Goal: Check status: Check status

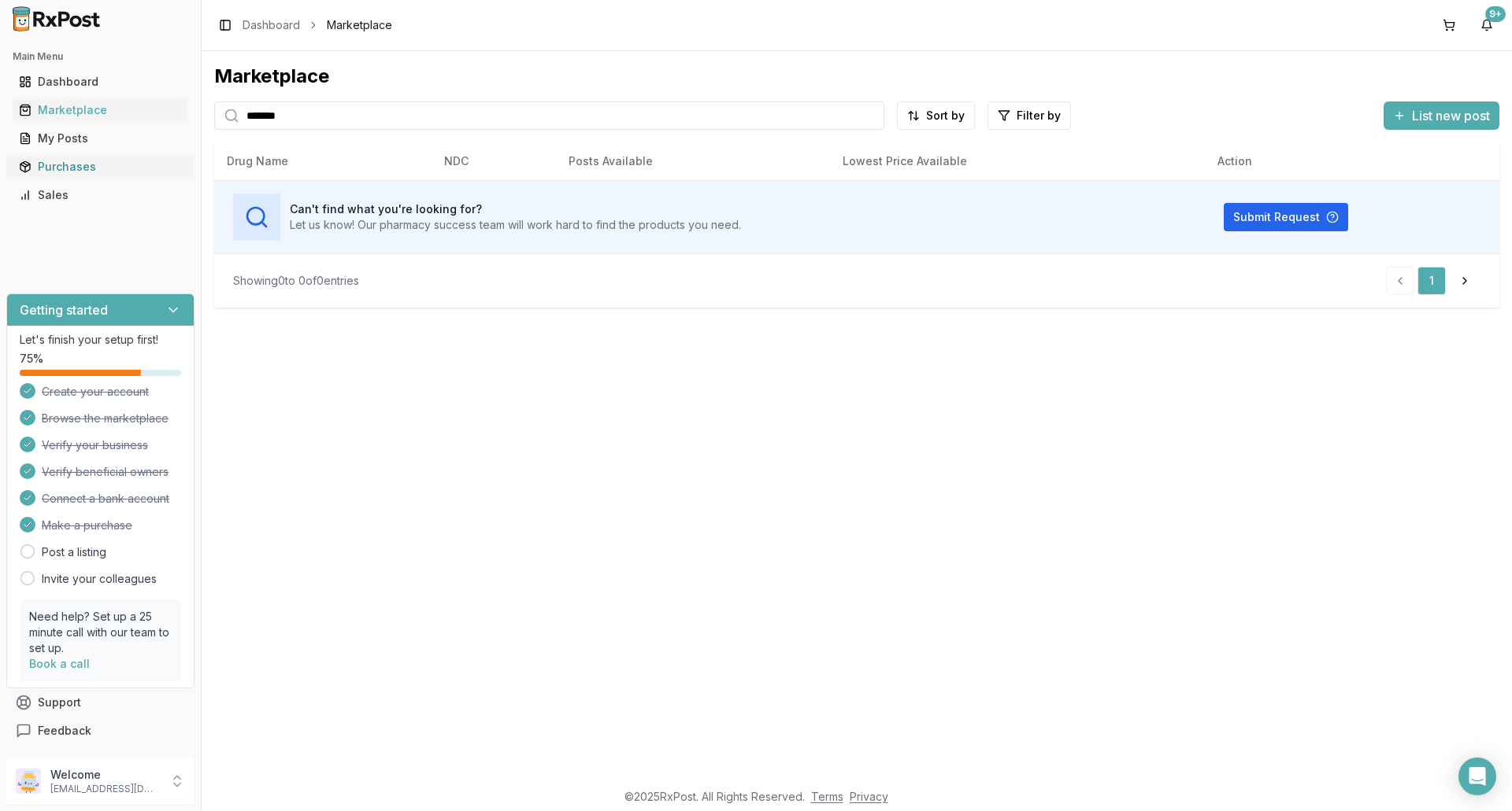
click at [69, 166] on div "Purchases" at bounding box center [100, 166] width 163 height 16
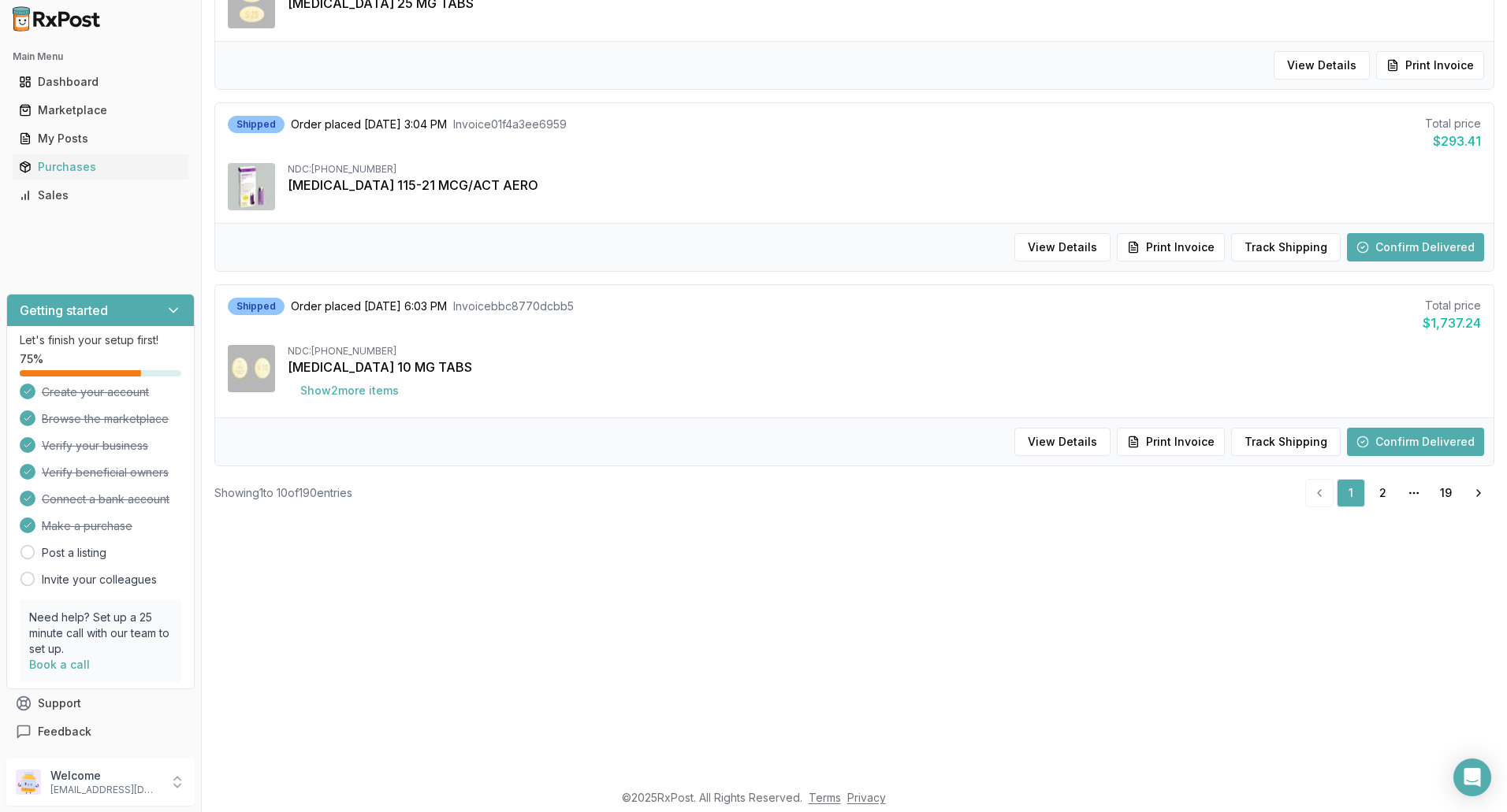
scroll to position [236, 0]
click at [1374, 492] on link "2" at bounding box center [1382, 492] width 28 height 28
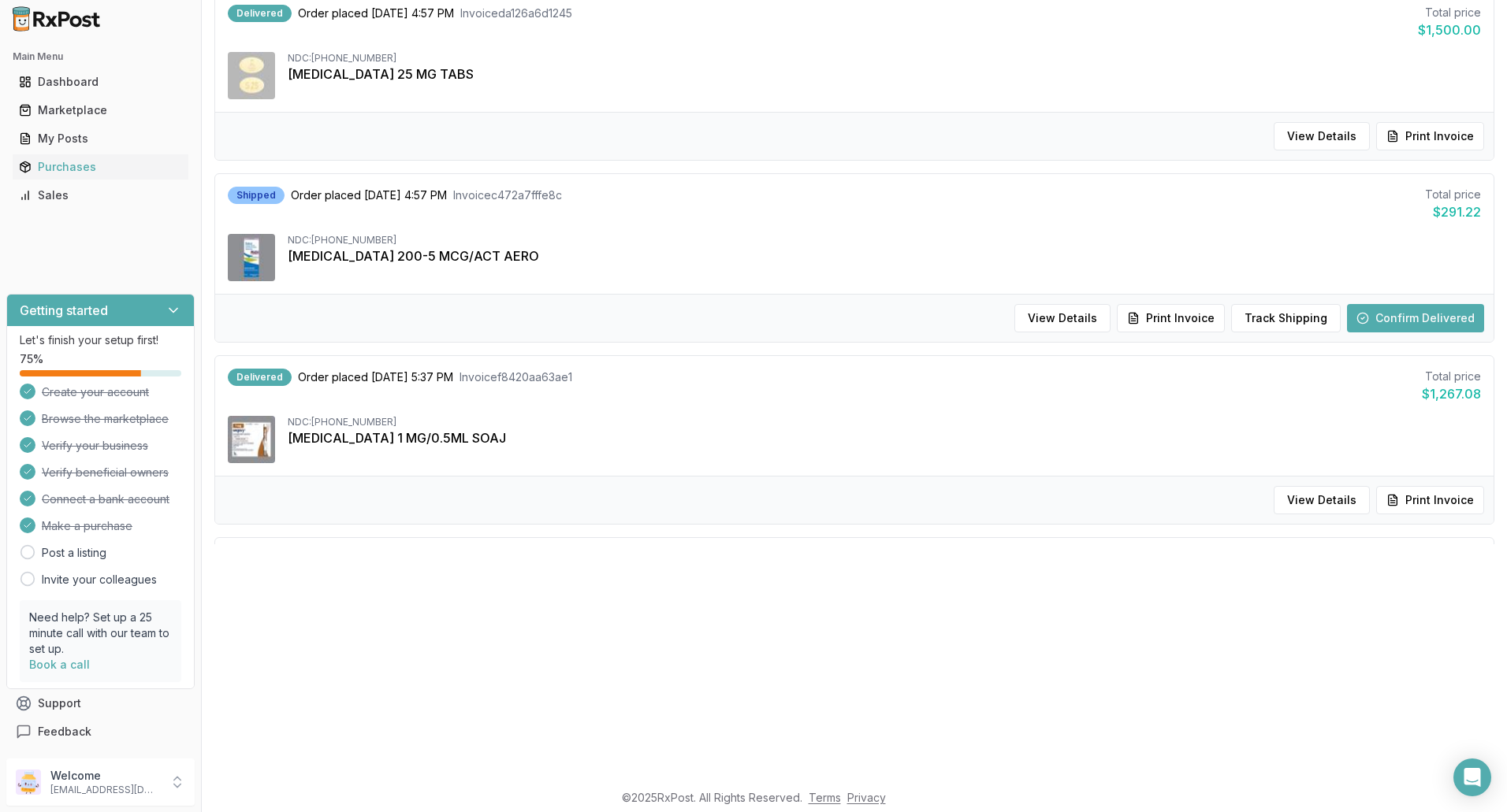
click at [1459, 320] on button "Confirm Delivered" at bounding box center [1416, 319] width 137 height 28
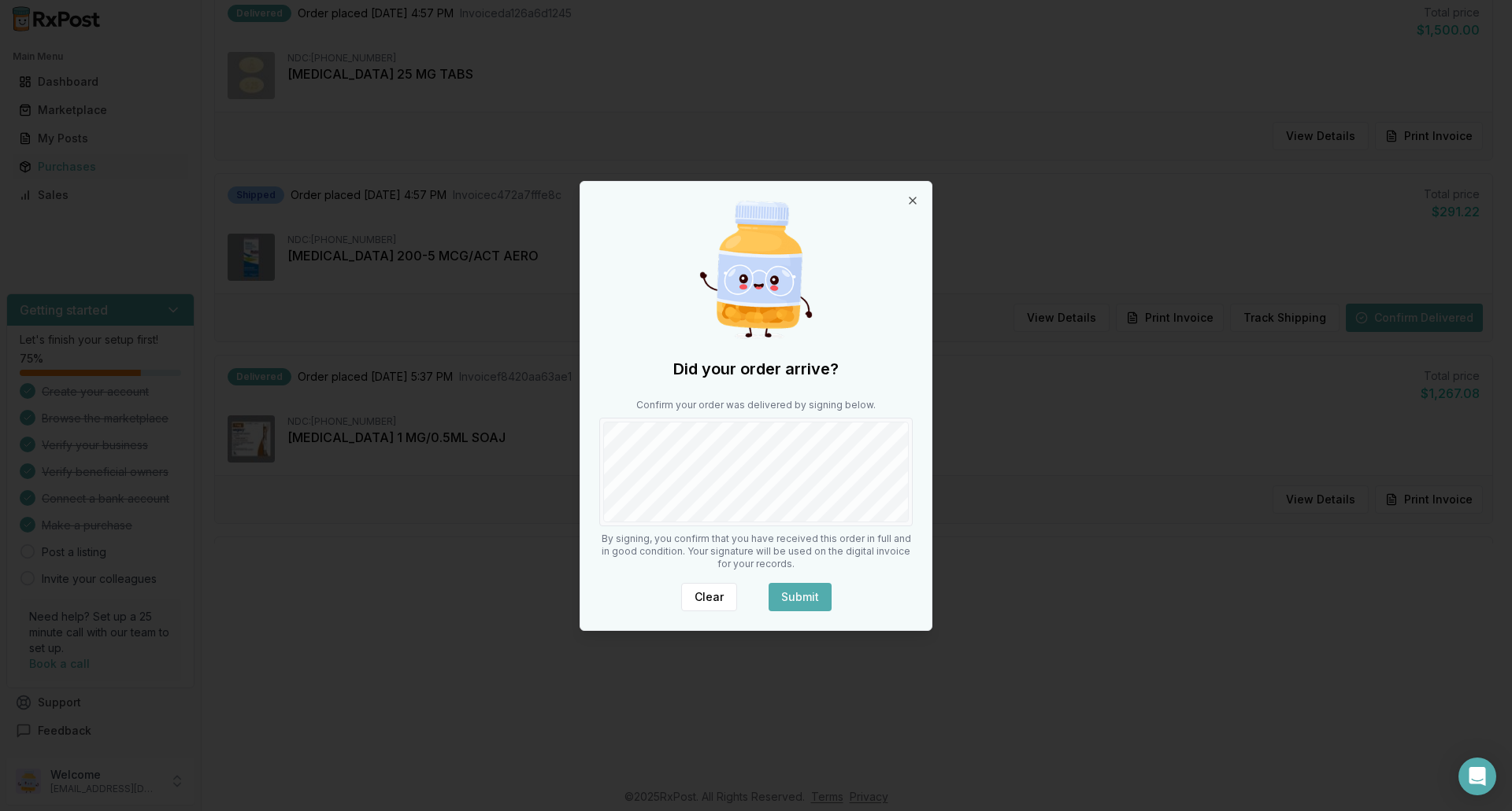
click at [959, 463] on body "Main Menu Dashboard Marketplace My Posts Purchases Sales Getting started Let's …" at bounding box center [752, 170] width 1505 height 811
click at [811, 594] on button "Submit" at bounding box center [799, 597] width 63 height 28
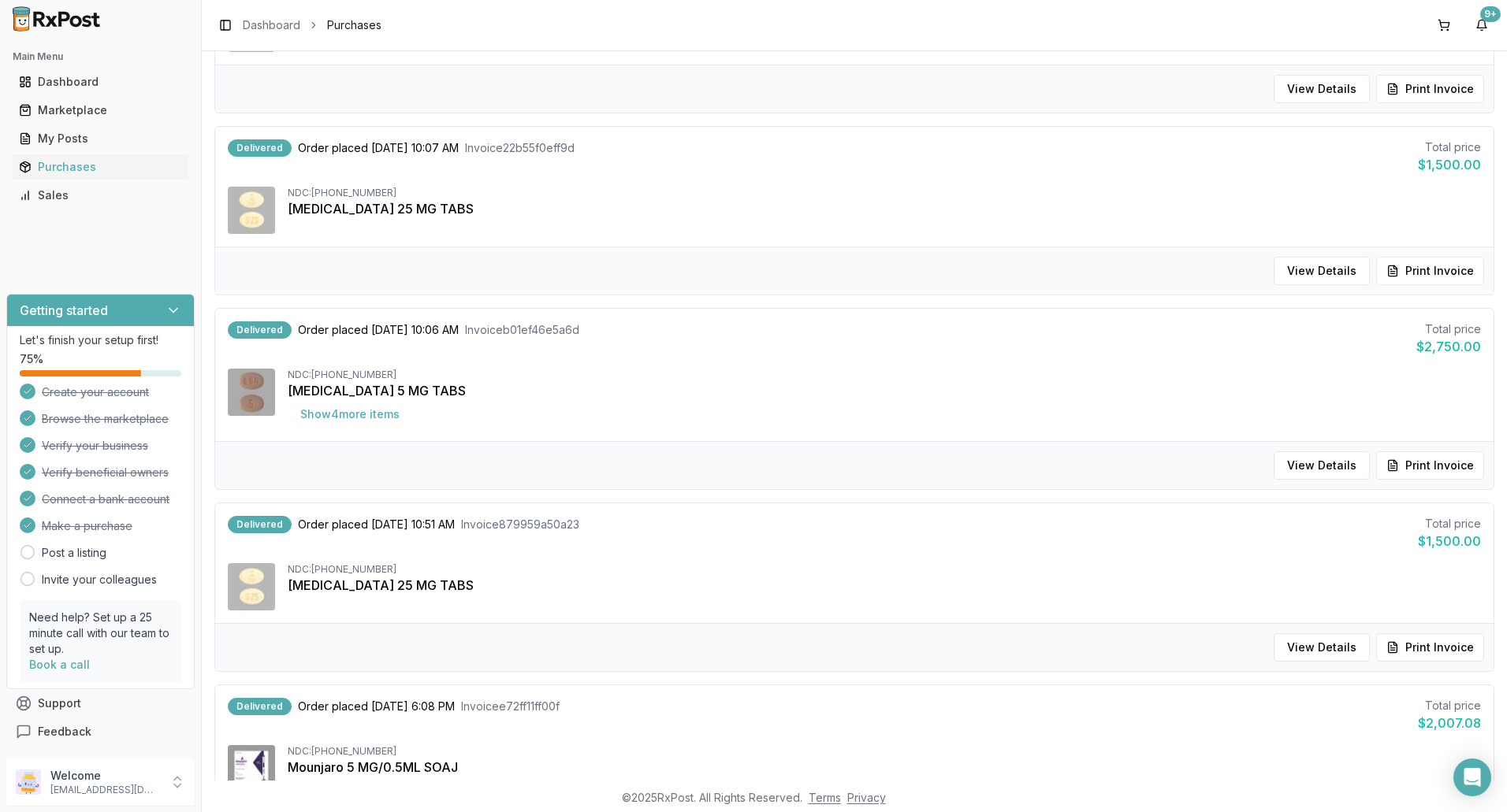
scroll to position [1371, 0]
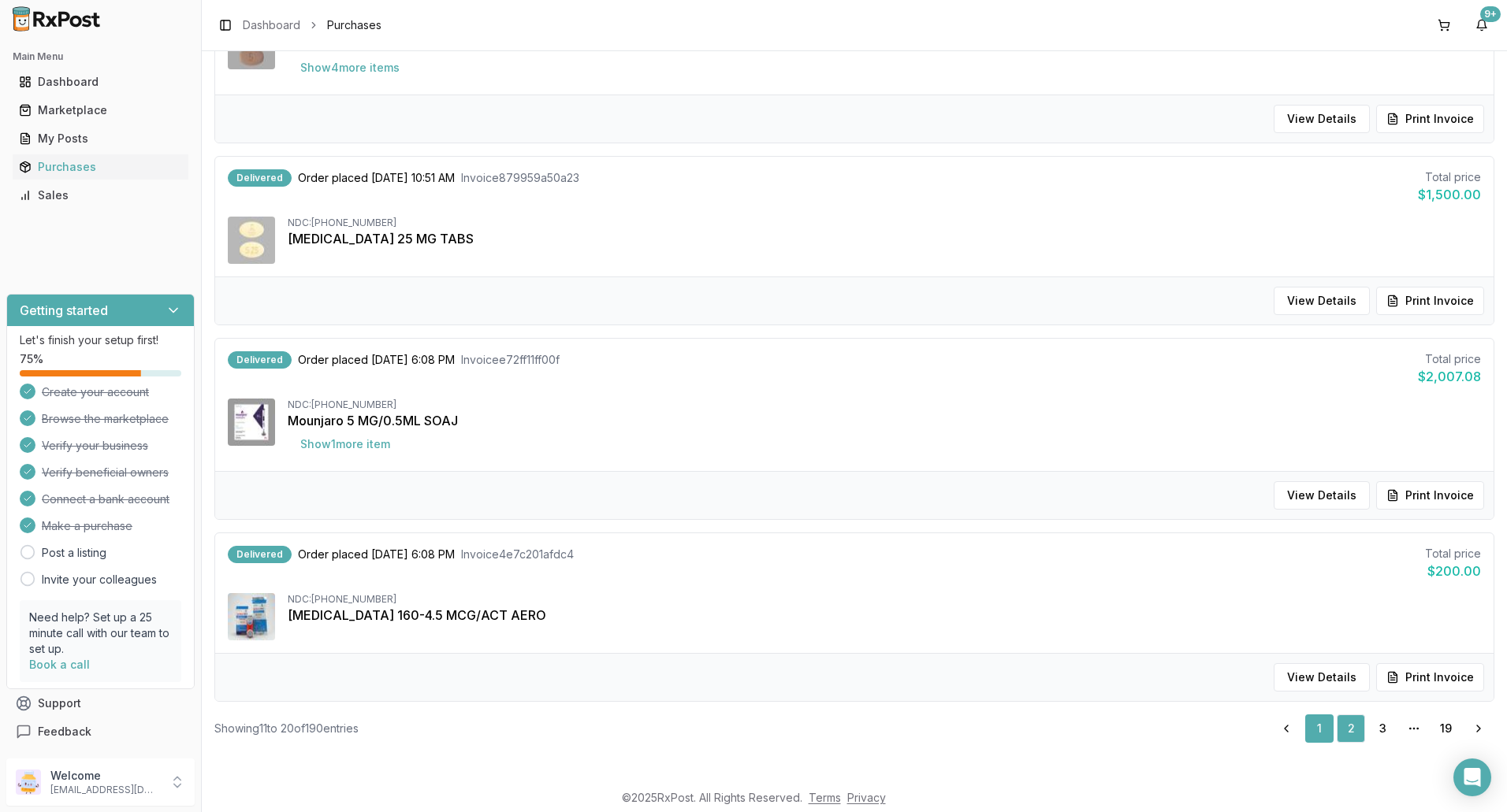
click at [1311, 730] on link "1" at bounding box center [1319, 728] width 28 height 28
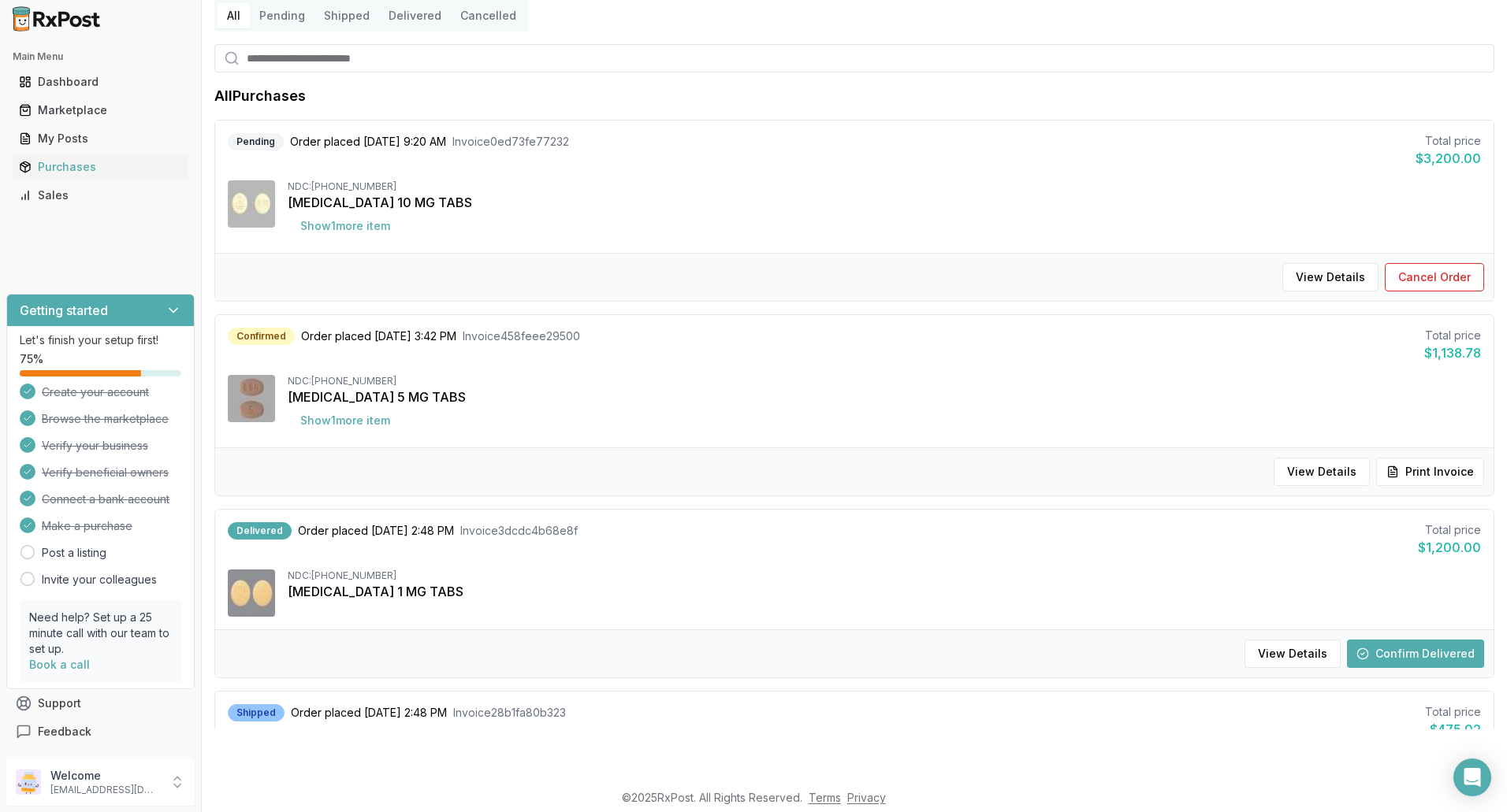
scroll to position [372, 0]
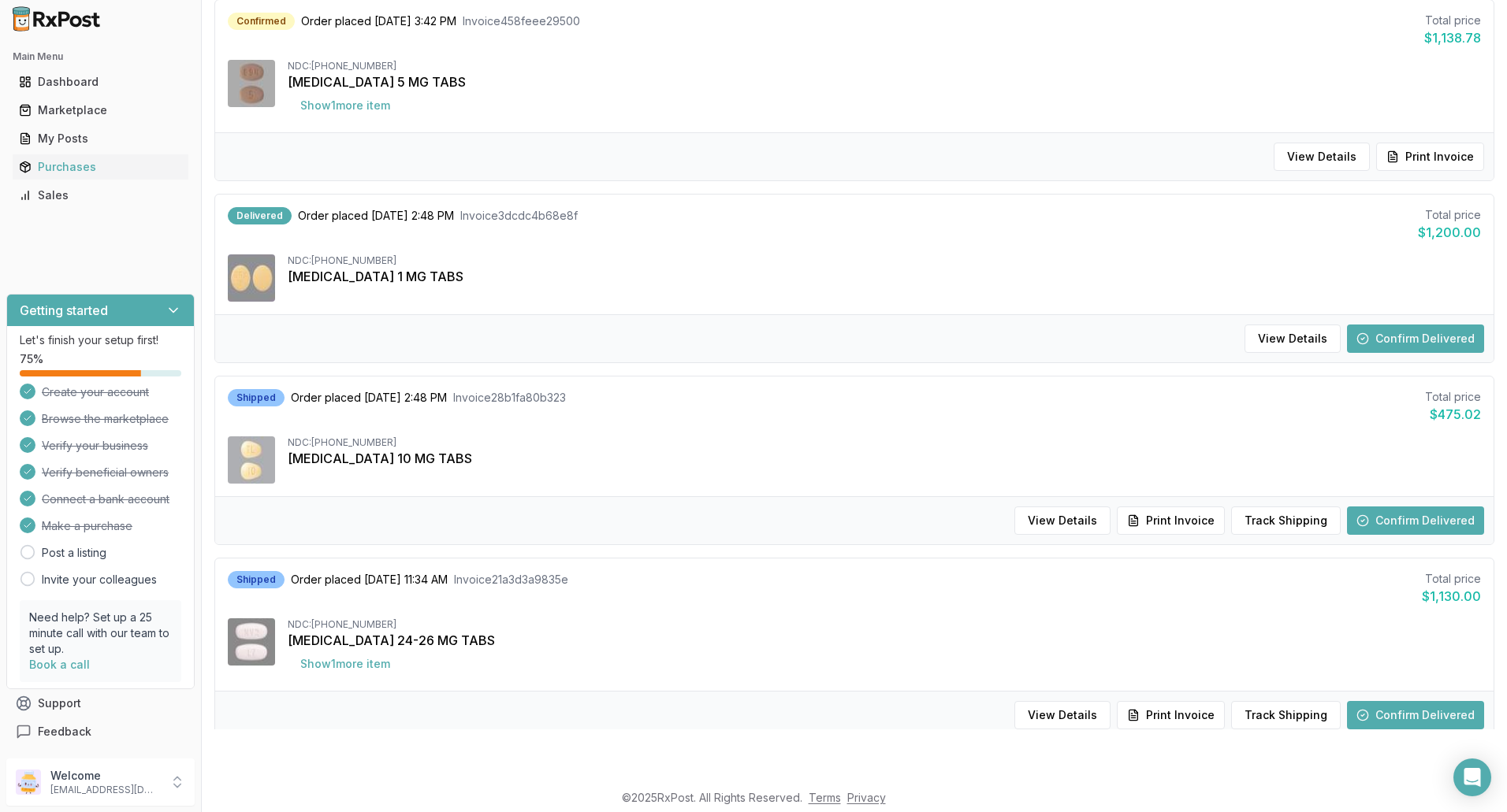
click at [1405, 522] on button "Confirm Delivered" at bounding box center [1416, 521] width 137 height 28
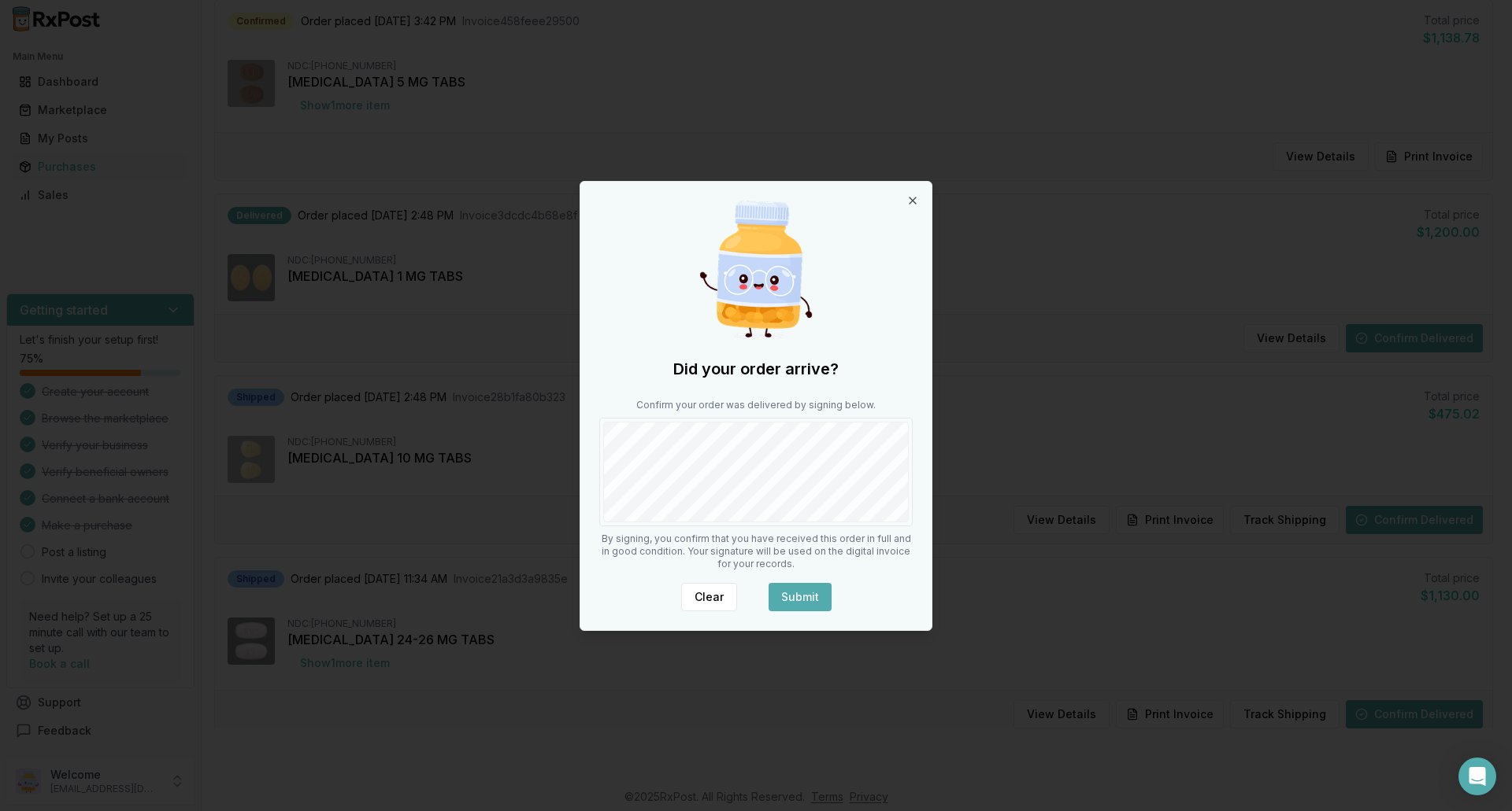
click at [818, 596] on button "Submit" at bounding box center [799, 597] width 63 height 28
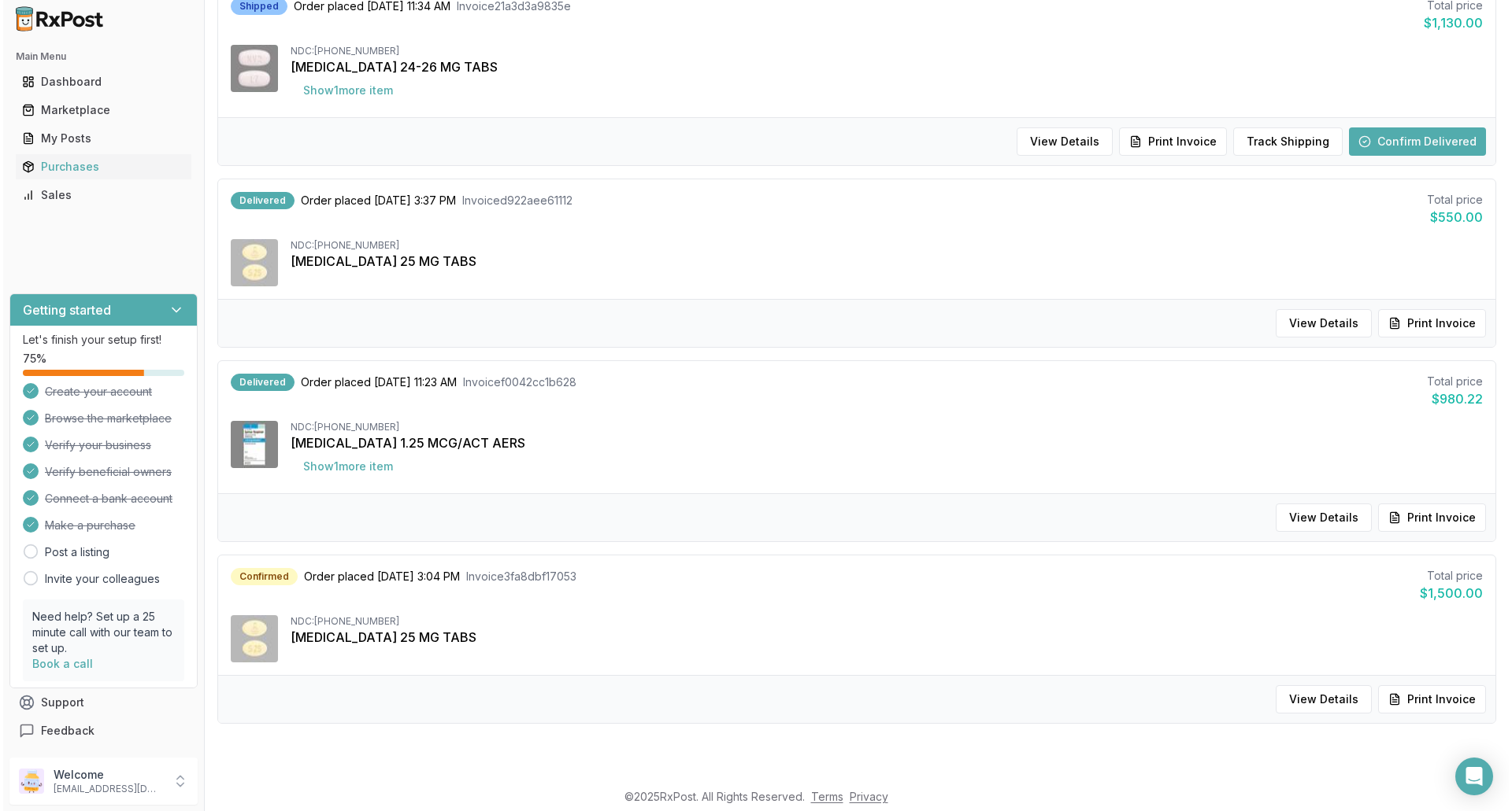
scroll to position [1259, 0]
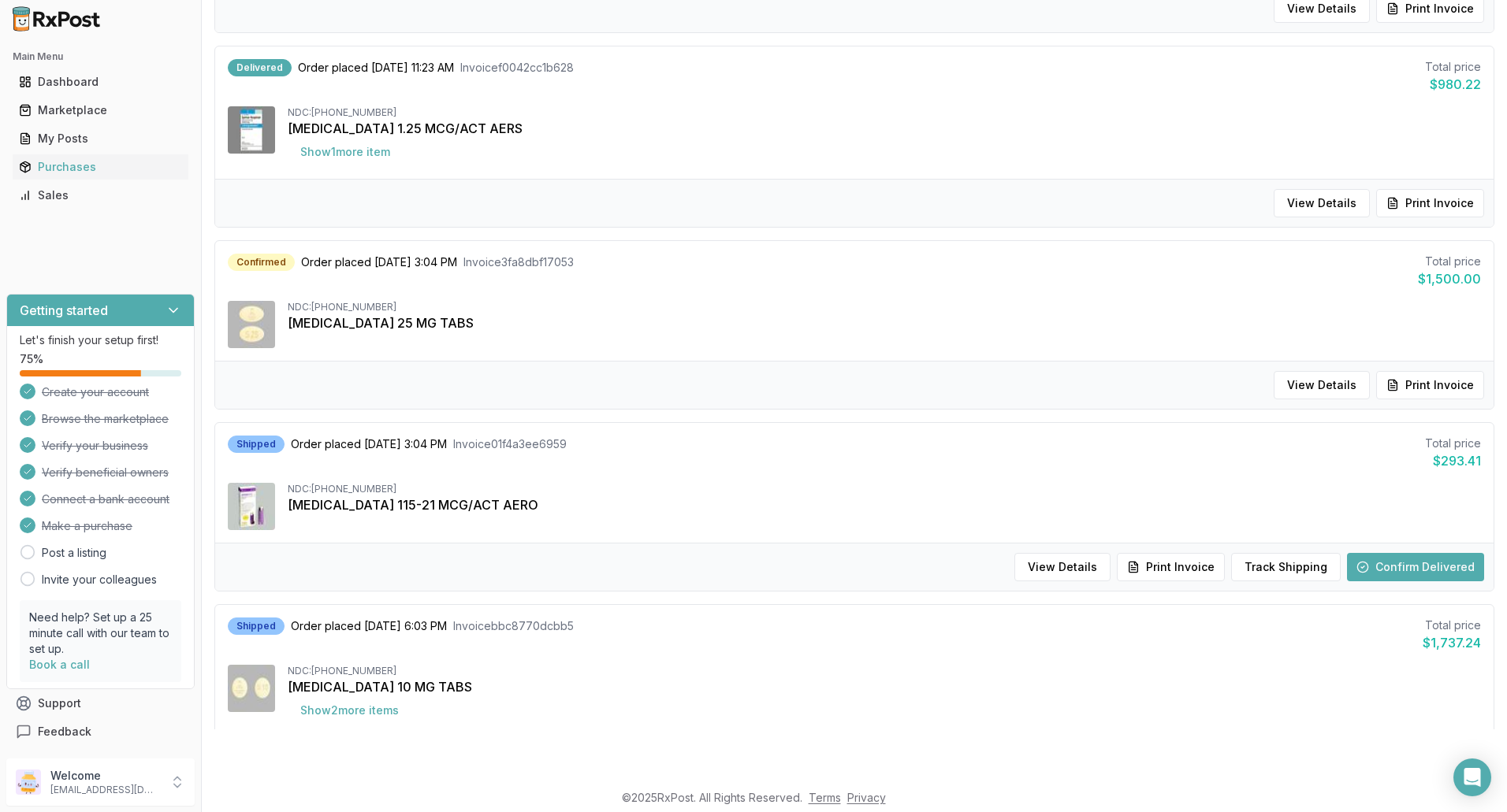
click at [1386, 567] on button "Confirm Delivered" at bounding box center [1416, 567] width 137 height 28
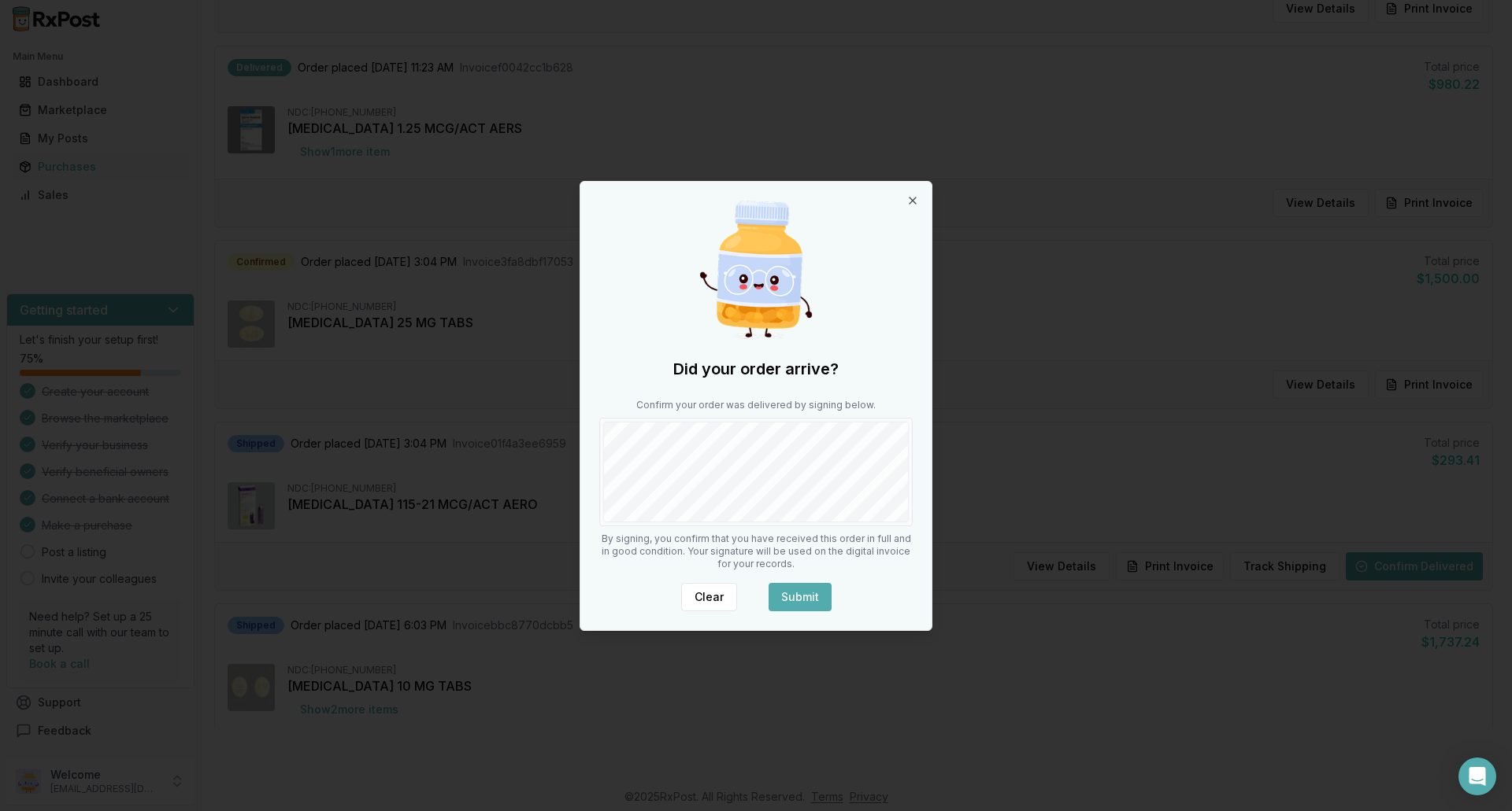
click at [810, 594] on button "Submit" at bounding box center [799, 597] width 63 height 28
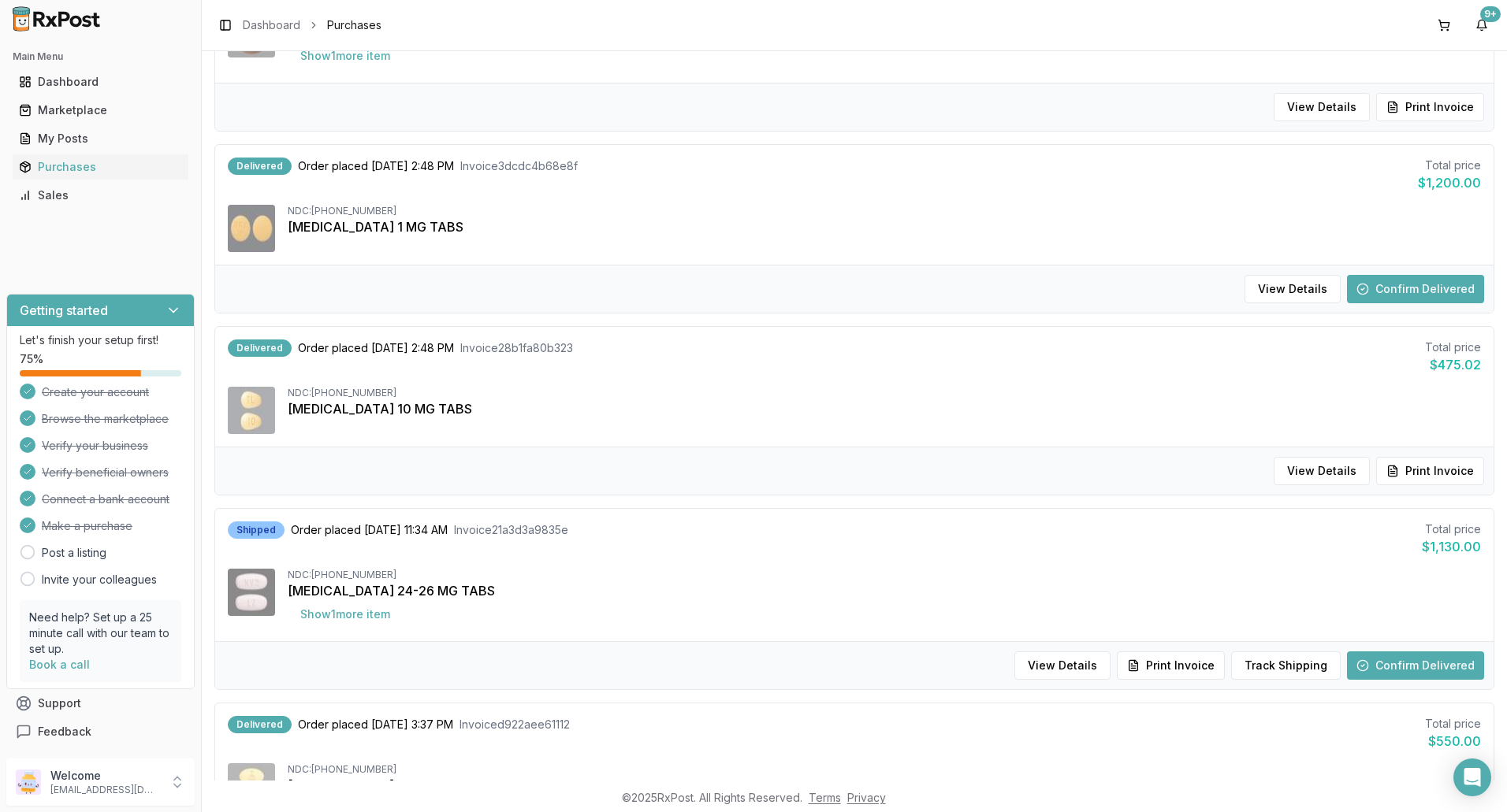
scroll to position [709, 0]
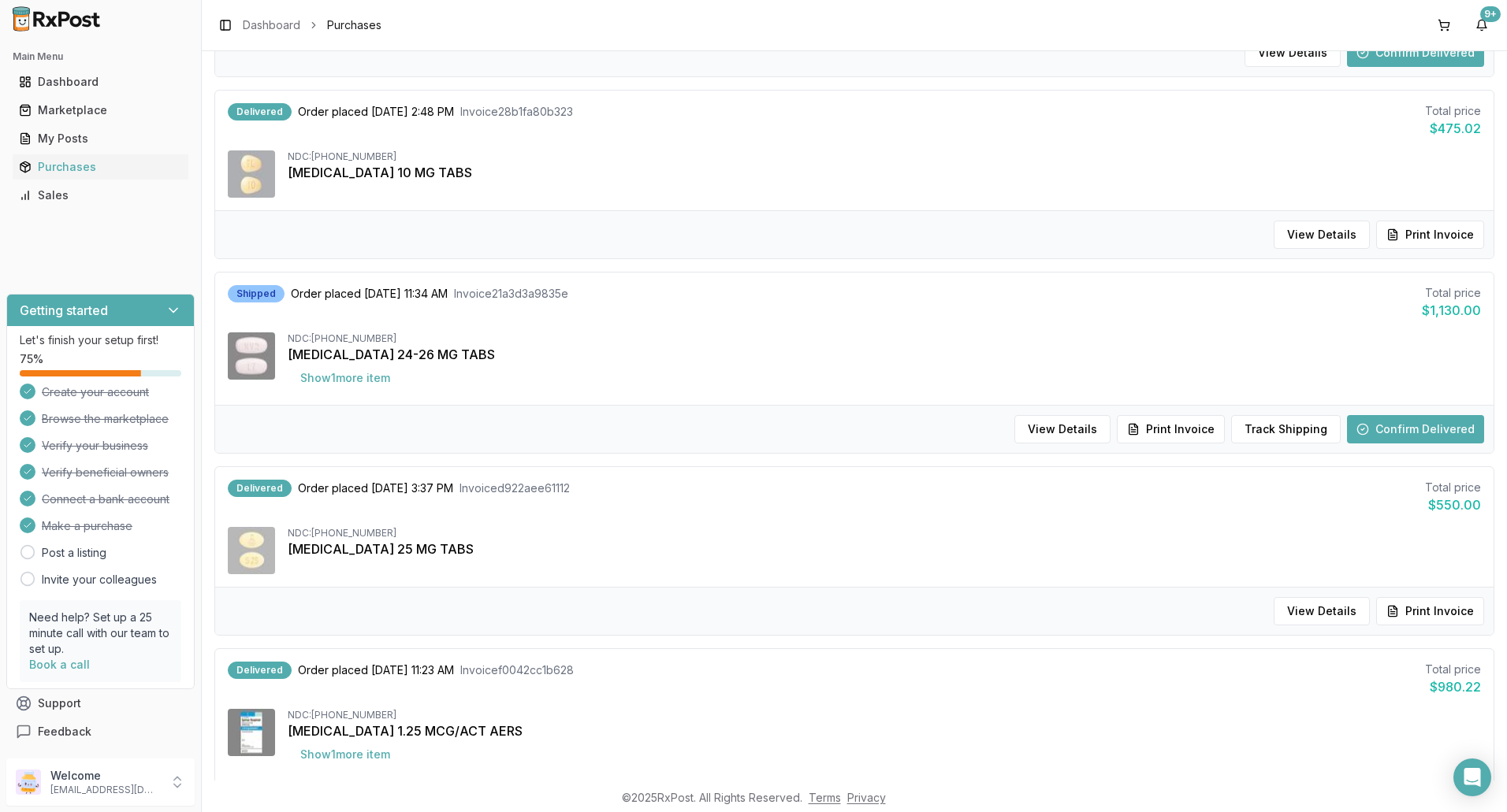
click at [1389, 431] on button "Confirm Delivered" at bounding box center [1416, 429] width 137 height 28
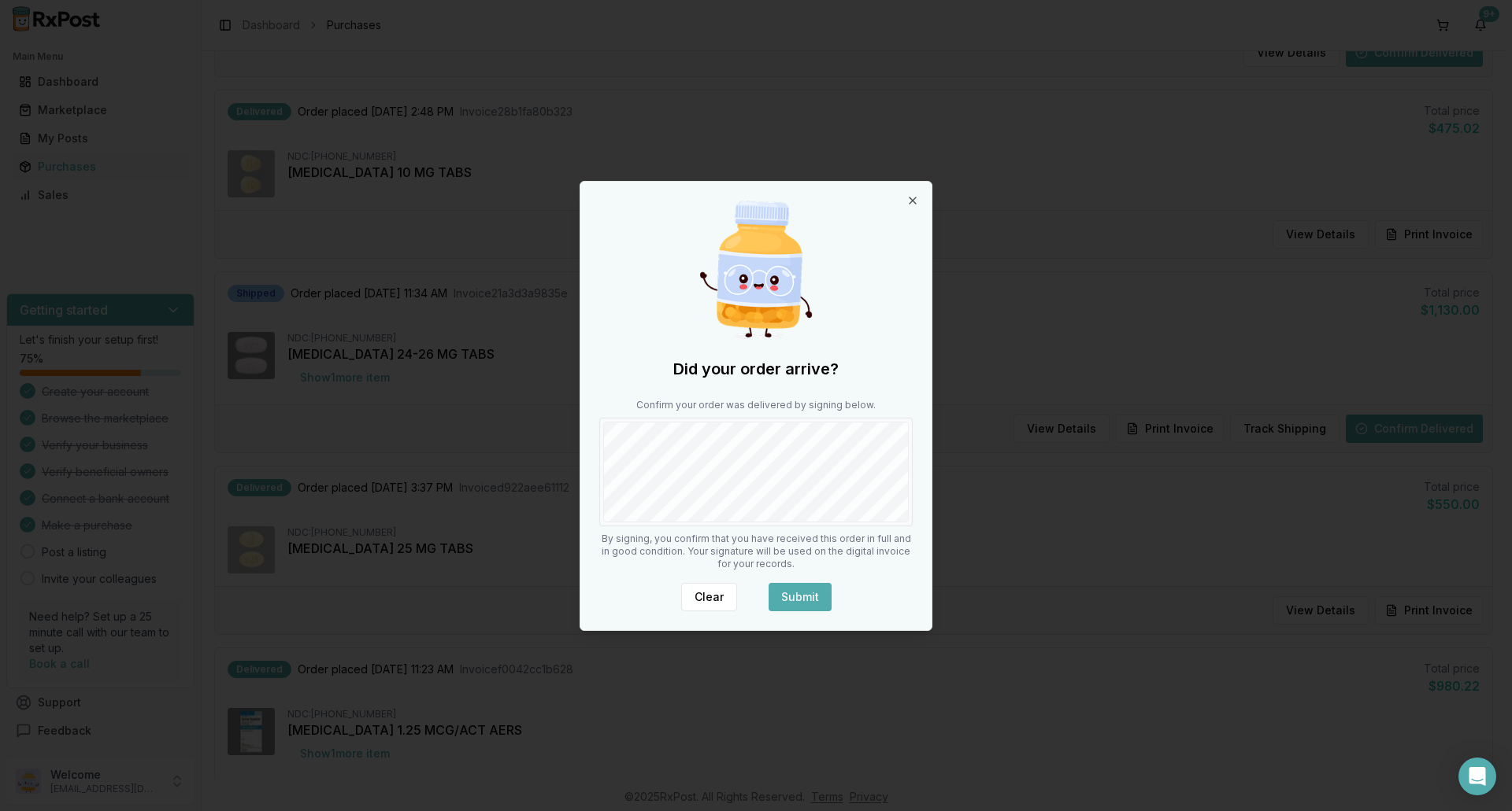
click at [921, 480] on div "Did your order arrive? Confirm your order was delivered by signing below. By si…" at bounding box center [756, 406] width 351 height 449
click at [811, 591] on button "Submit" at bounding box center [799, 597] width 63 height 28
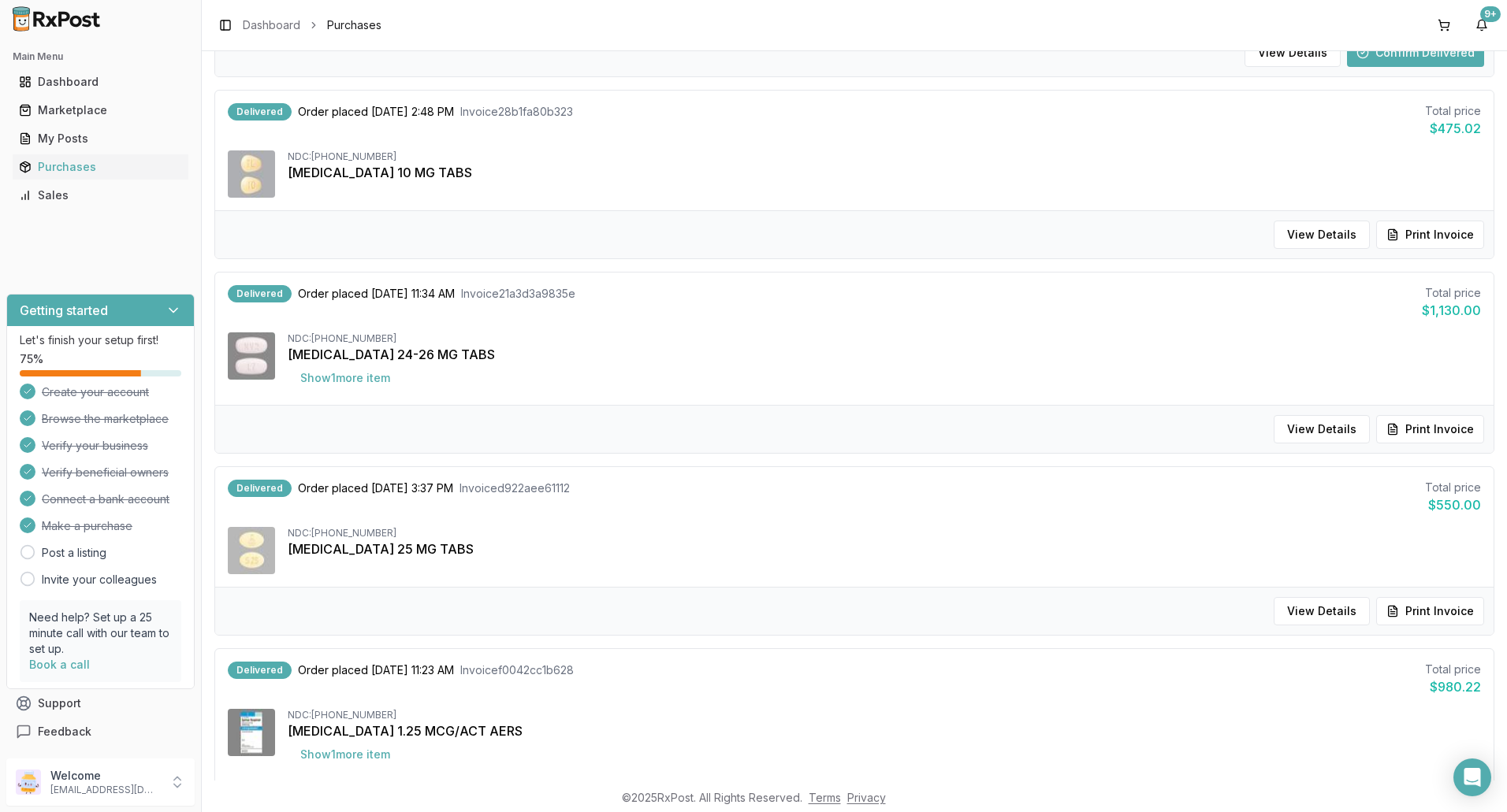
scroll to position [0, 0]
